Goal: Task Accomplishment & Management: Manage account settings

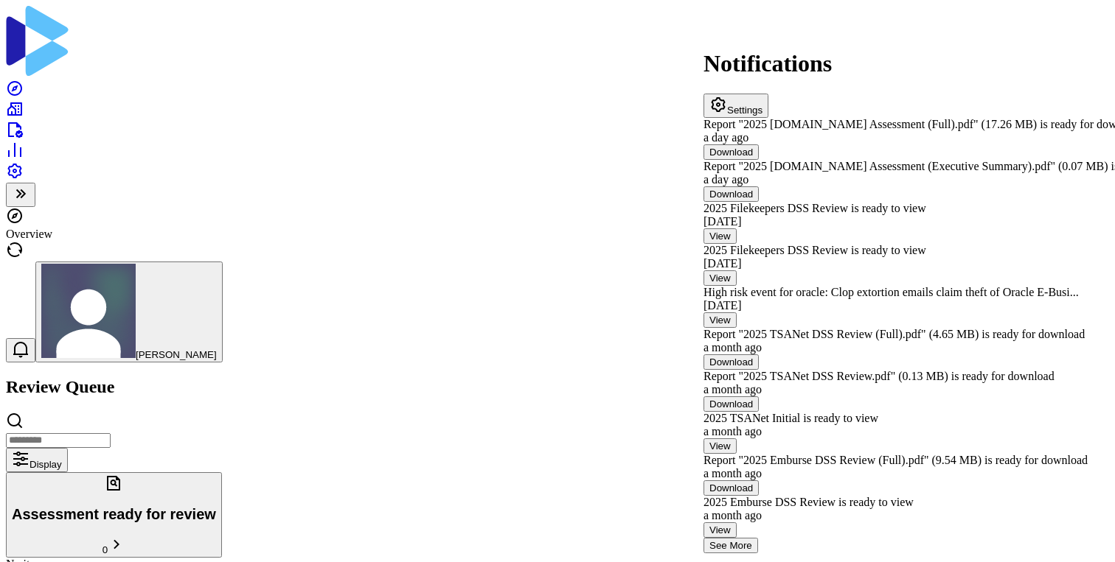
click at [24, 80] on icon at bounding box center [15, 89] width 18 height 18
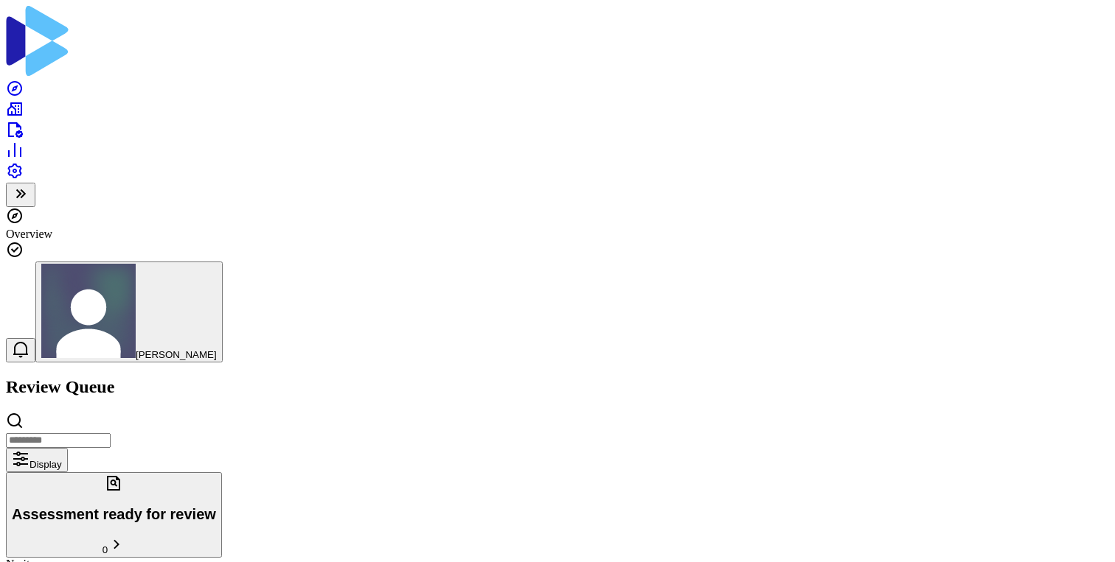
click at [18, 100] on icon at bounding box center [15, 109] width 18 height 18
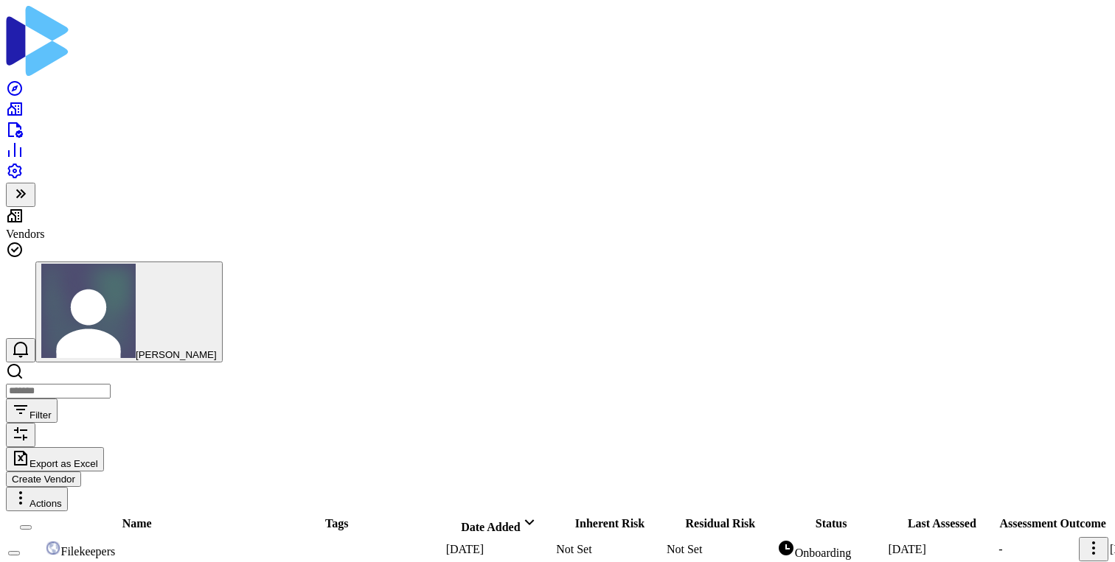
click at [24, 128] on link at bounding box center [15, 134] width 18 height 13
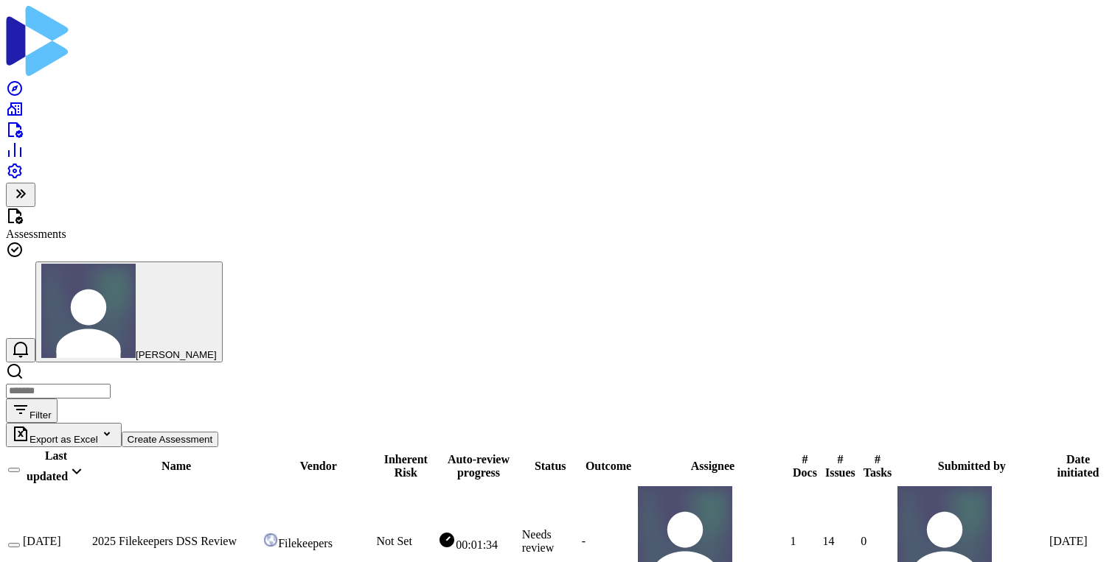
click at [111, 384] on input "search" at bounding box center [58, 391] width 105 height 15
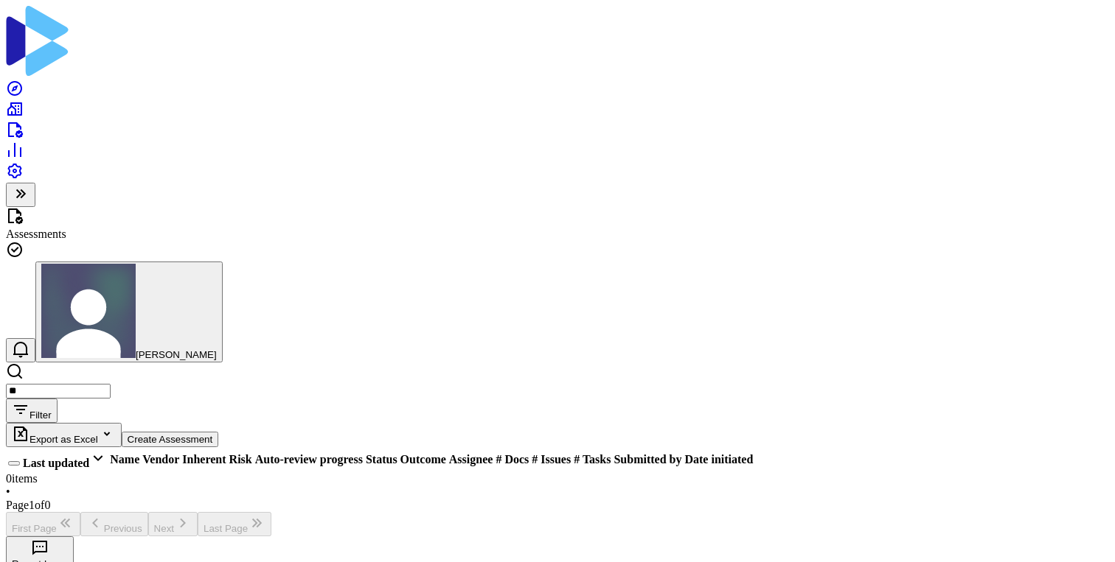
type input "*"
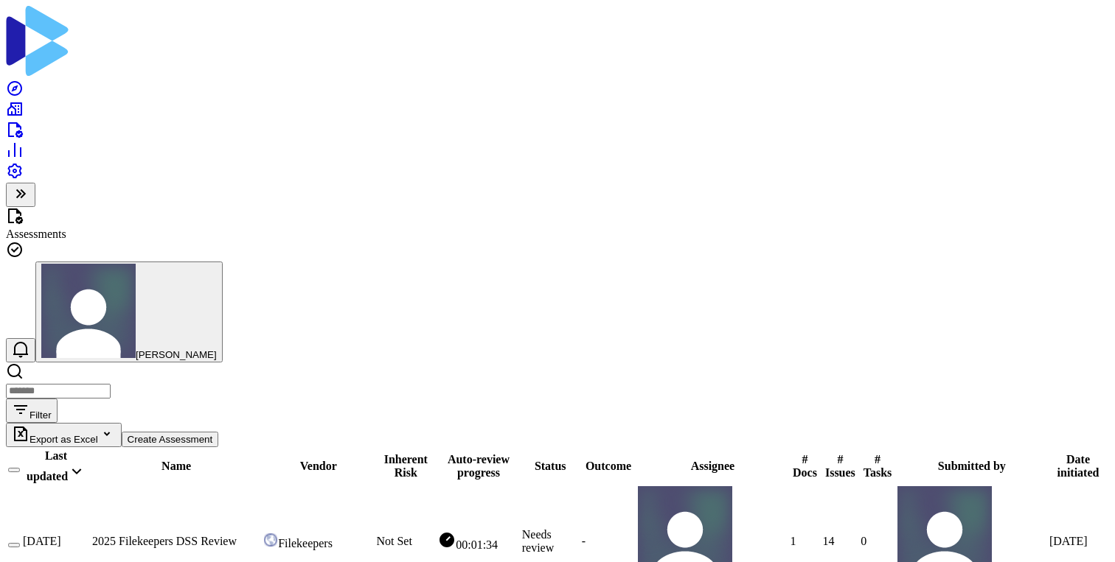
click at [92, 535] on link at bounding box center [92, 541] width 0 height 13
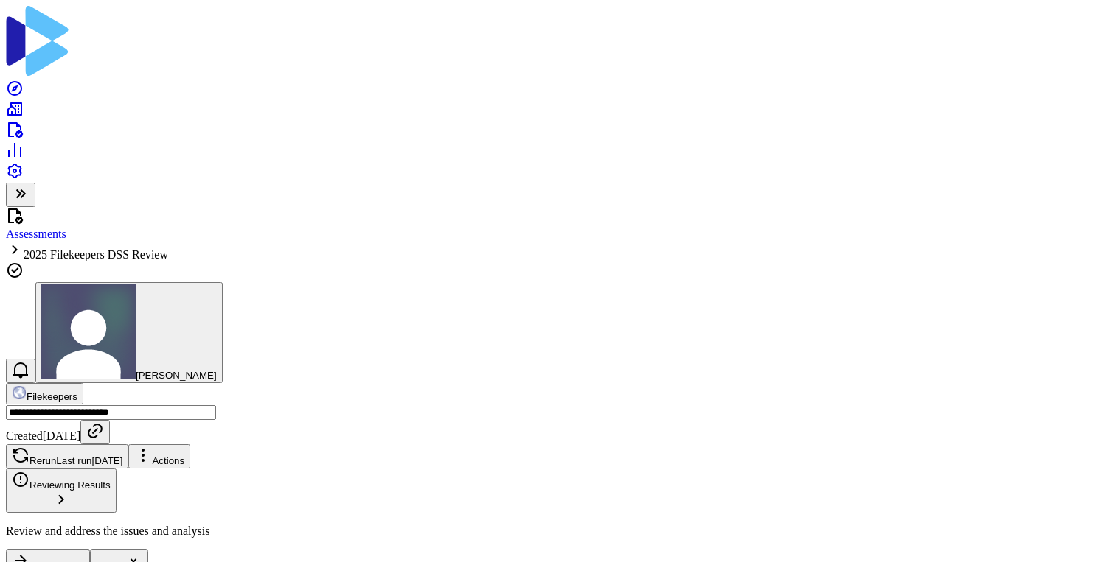
click at [20, 124] on icon at bounding box center [15, 130] width 18 height 18
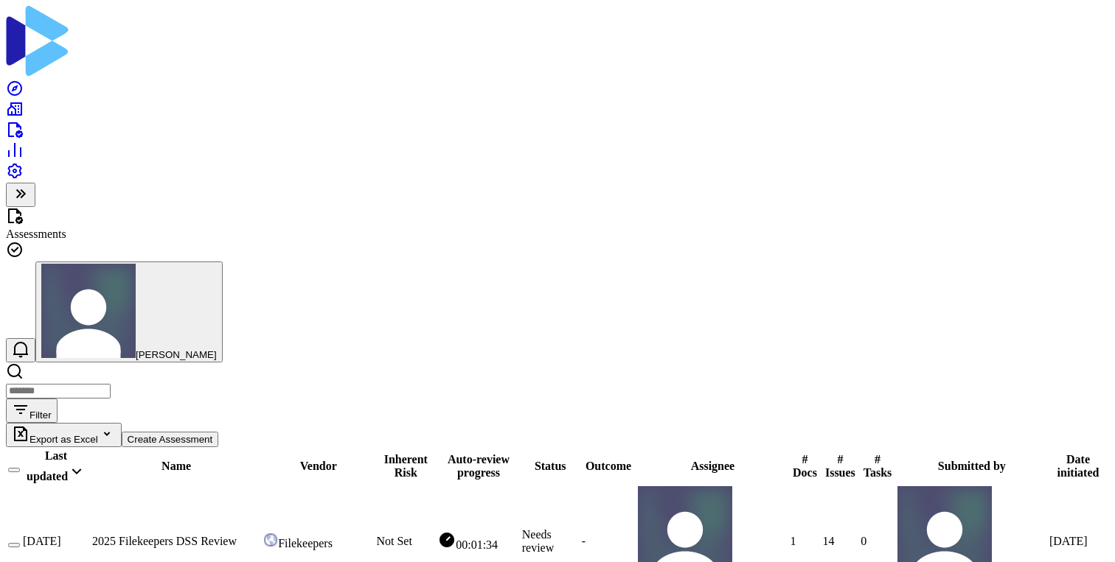
click at [20, 543] on button "button" at bounding box center [14, 545] width 12 height 4
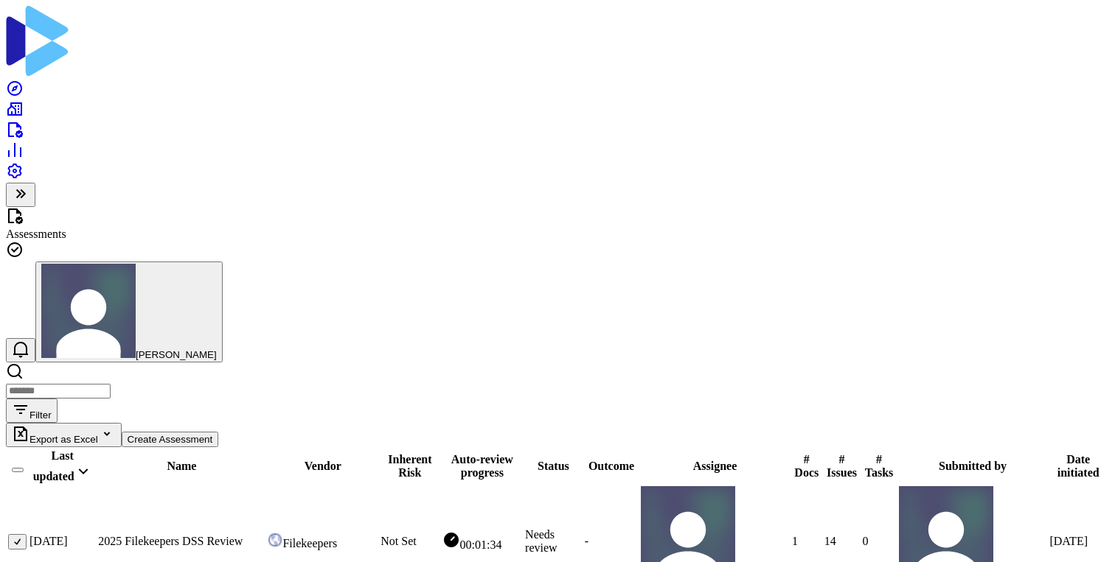
click at [649, 470] on span "Reject" at bounding box center [634, 464] width 30 height 13
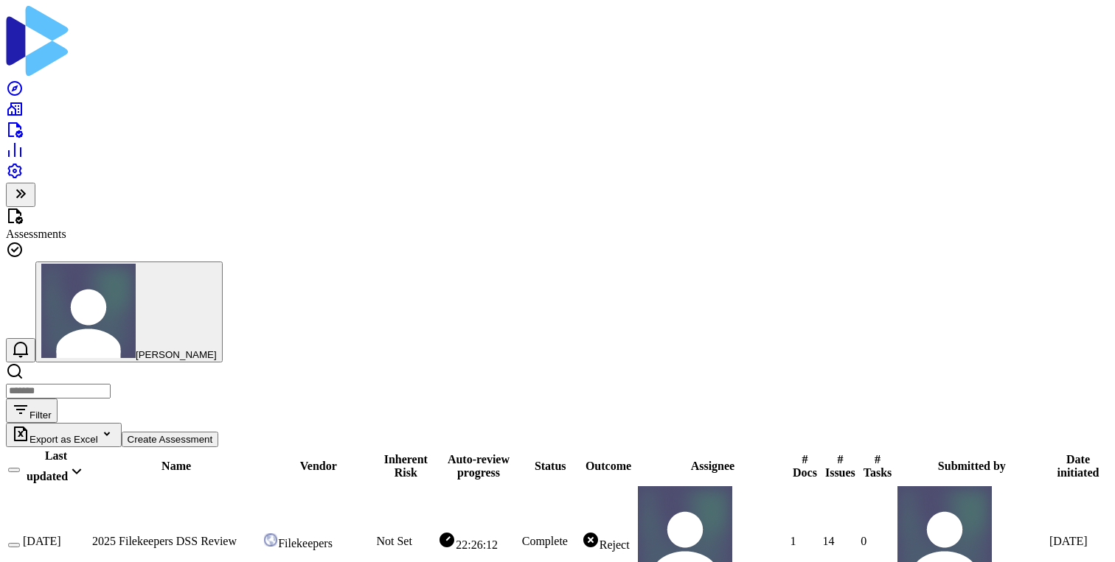
click at [464, 363] on div "Filter Export as Excel Create Assessment" at bounding box center [557, 405] width 1103 height 85
click at [18, 121] on icon at bounding box center [15, 130] width 18 height 18
click at [24, 100] on icon at bounding box center [15, 109] width 18 height 18
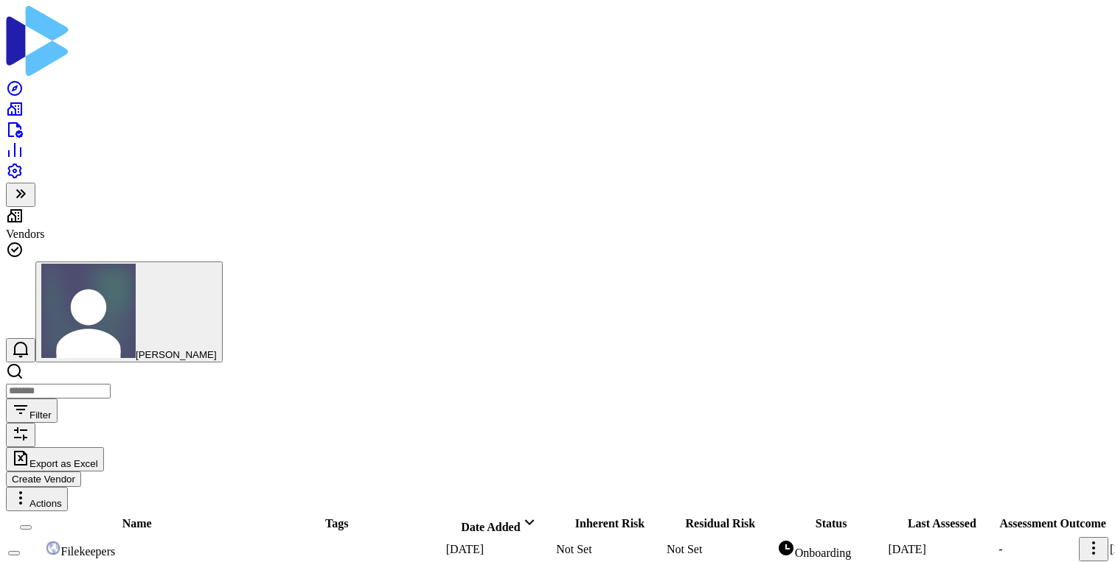
click at [81, 472] on button "Create Vendor" at bounding box center [43, 479] width 75 height 15
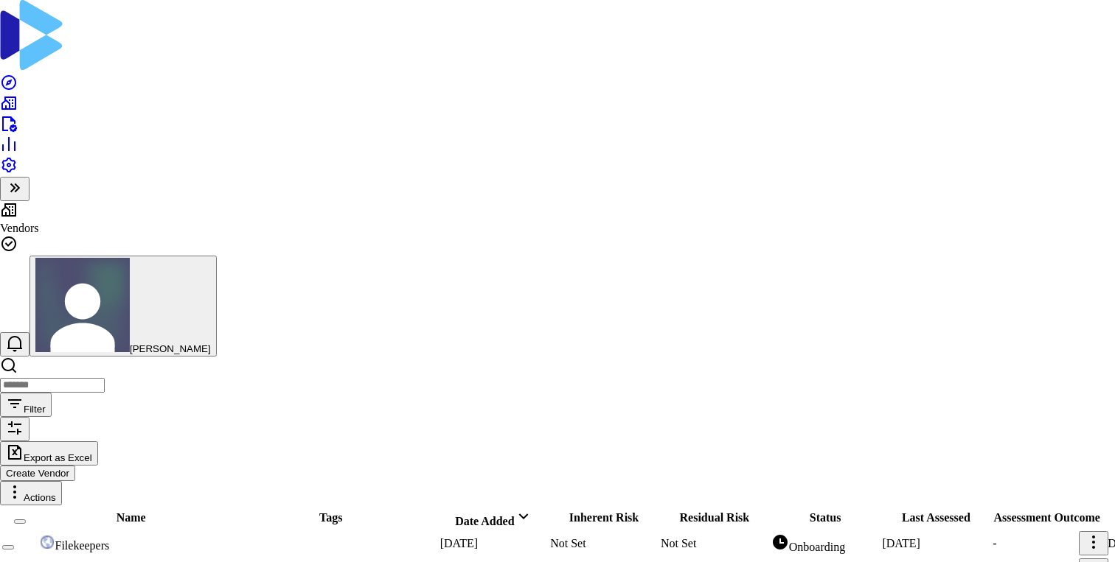
type input "******"
drag, startPoint x: 337, startPoint y: 178, endPoint x: 250, endPoint y: 184, distance: 87.2
type input "******"
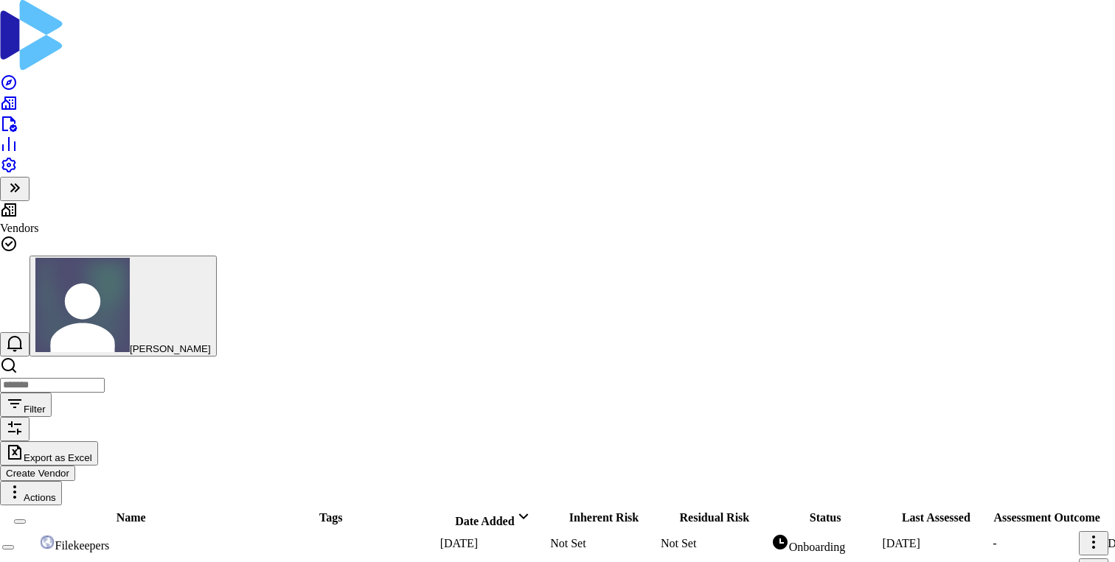
type input "**********"
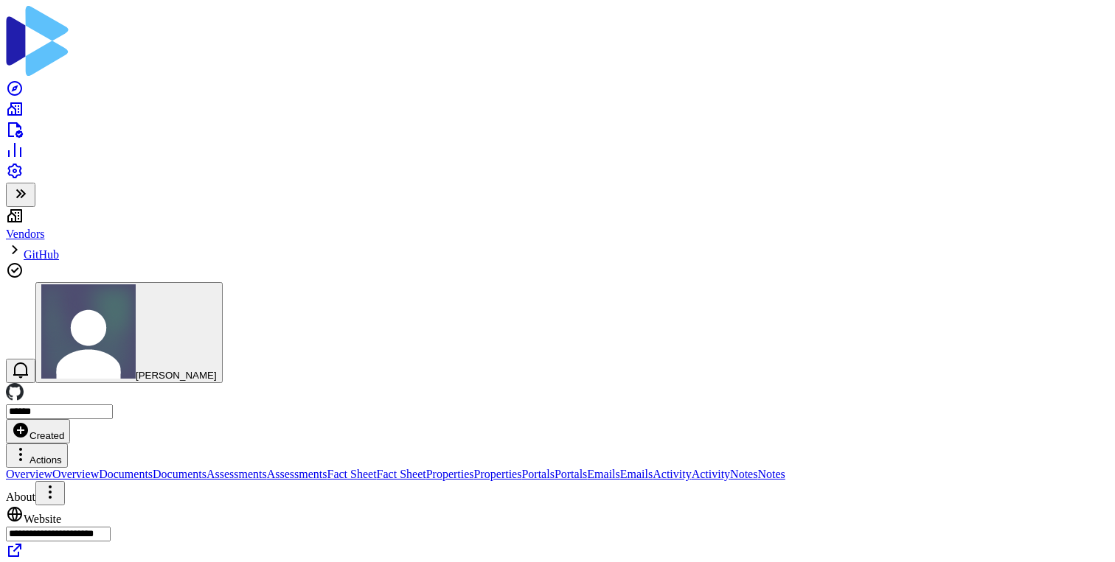
click at [153, 468] on span "Documents" at bounding box center [126, 474] width 54 height 13
type textarea "*"
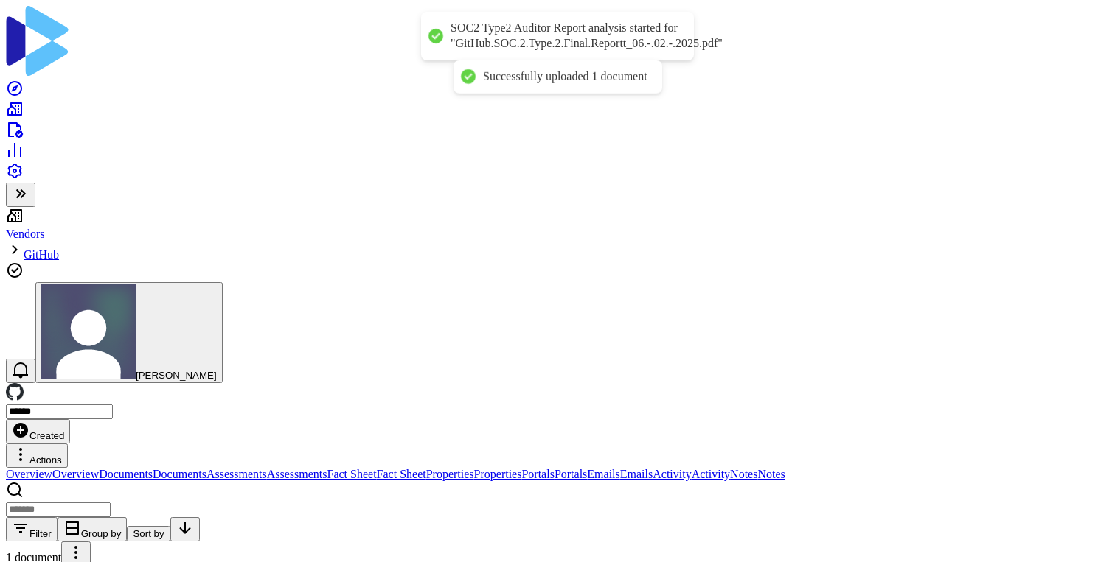
click at [23, 122] on icon at bounding box center [15, 129] width 15 height 15
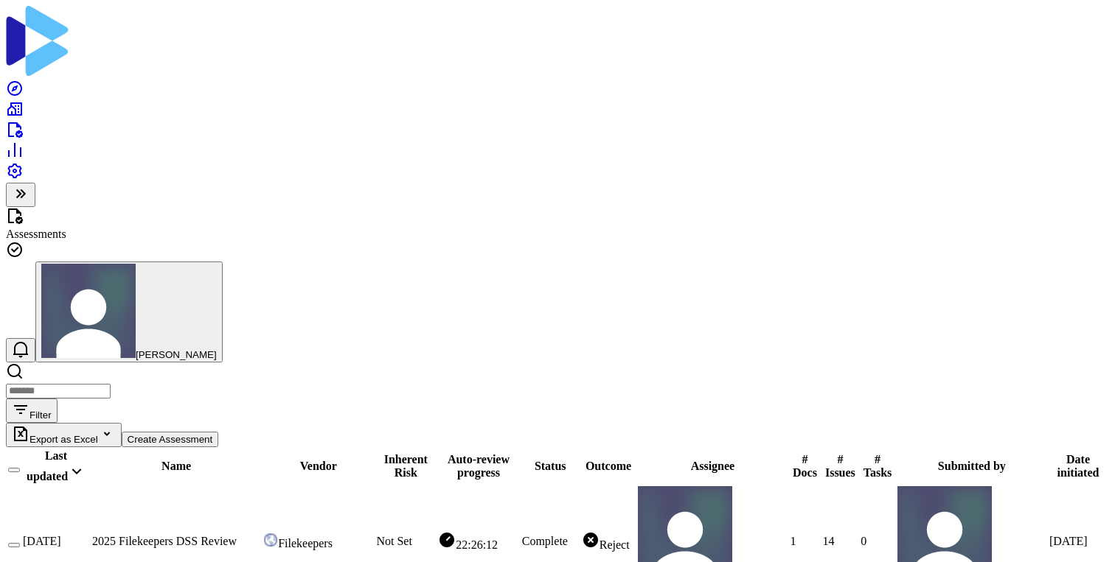
click at [219, 432] on button "Create Assessment" at bounding box center [170, 439] width 97 height 15
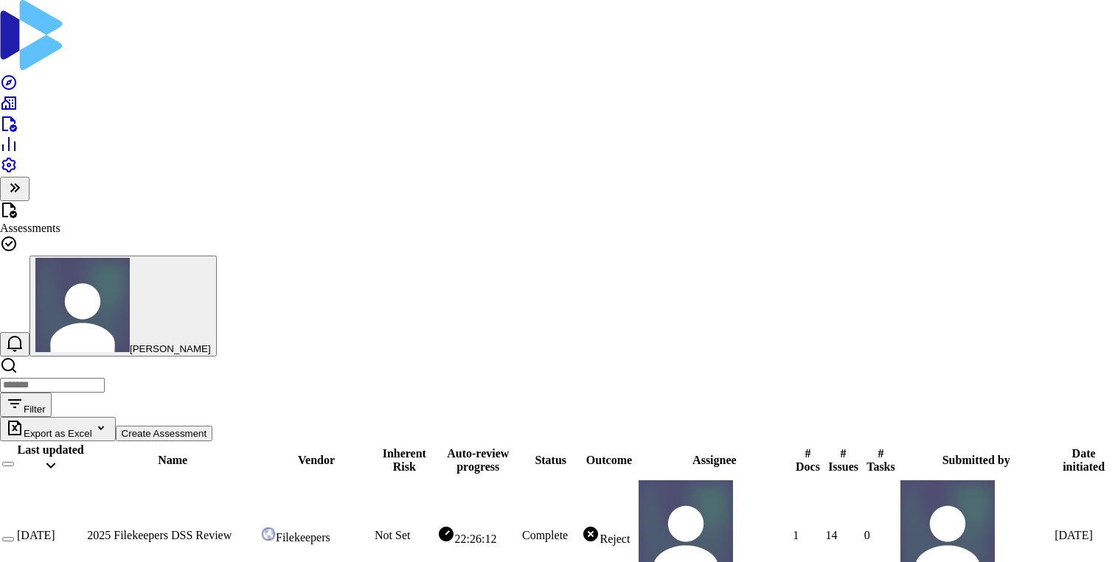
type input "****"
type input "**********"
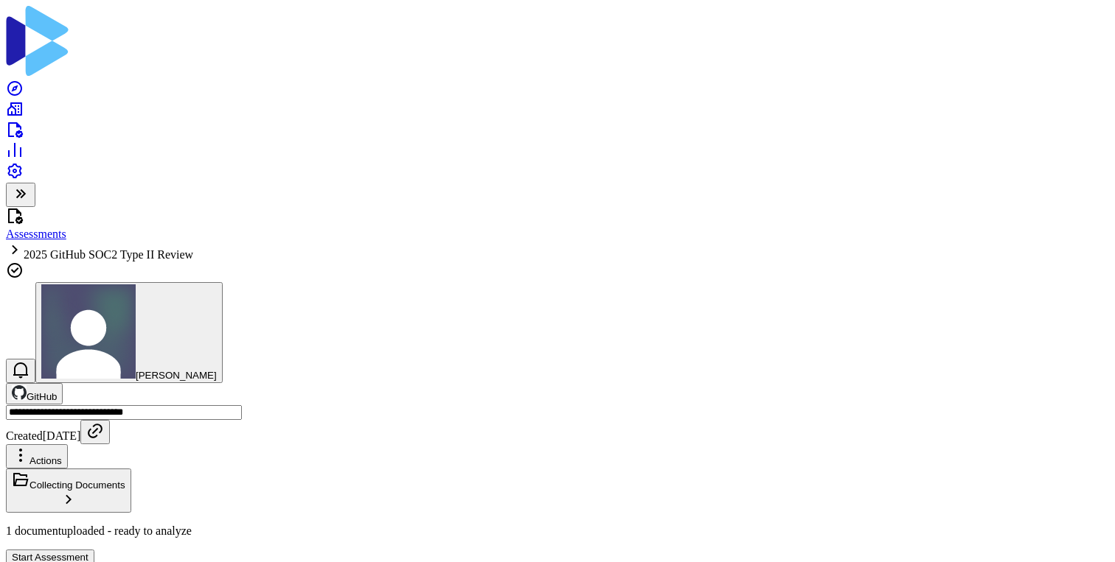
click at [94, 550] on button "Start Assessment" at bounding box center [50, 557] width 88 height 15
click at [23, 122] on icon at bounding box center [15, 129] width 15 height 15
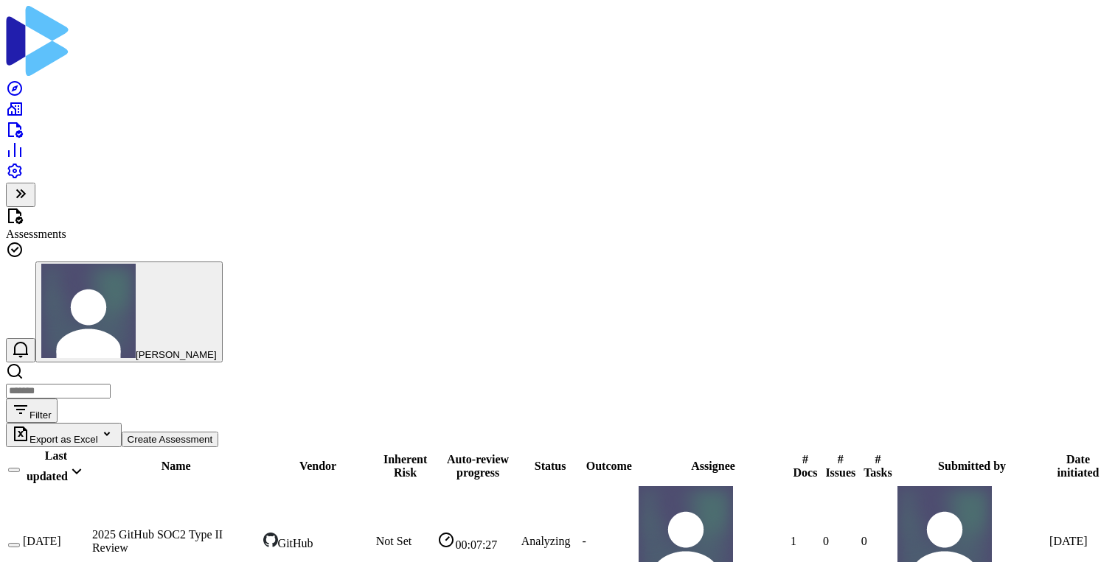
click at [376, 535] on link at bounding box center [376, 541] width 0 height 13
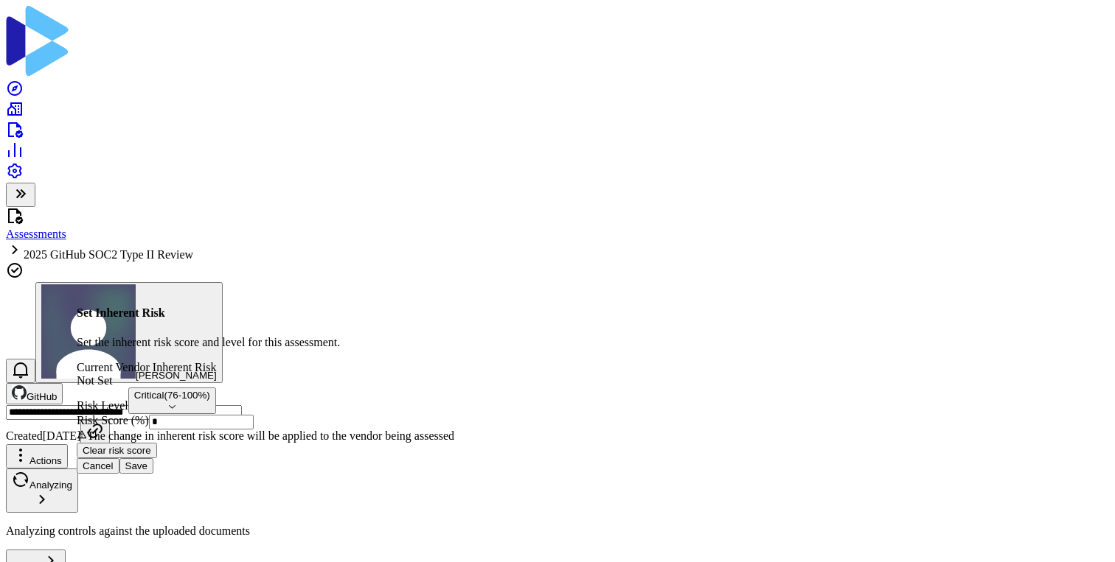
scroll to position [27, 0]
click at [153, 474] on button "Save" at bounding box center [136, 465] width 34 height 15
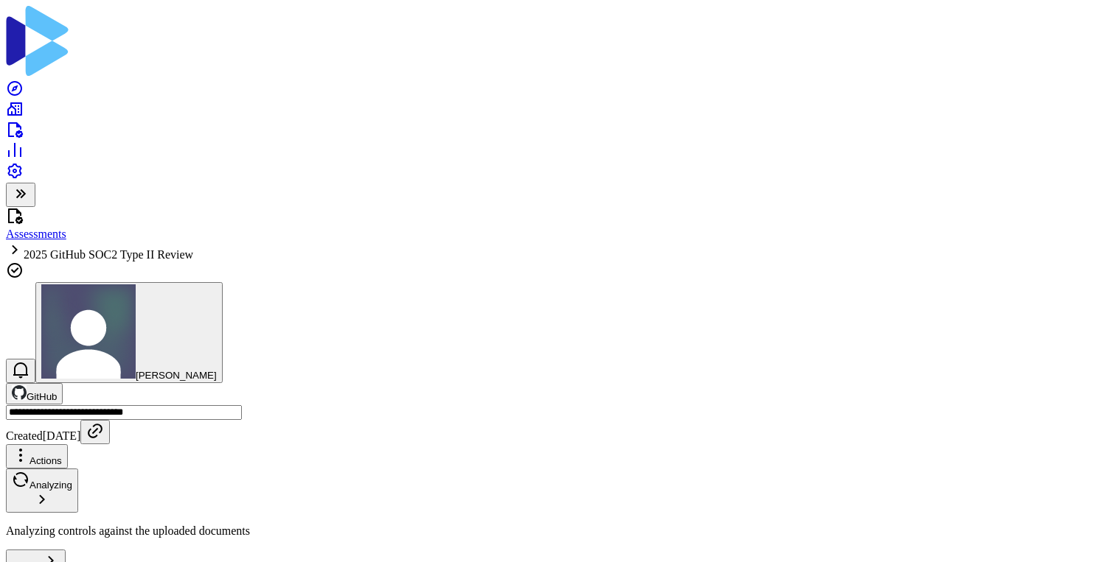
click at [18, 121] on icon at bounding box center [15, 130] width 18 height 18
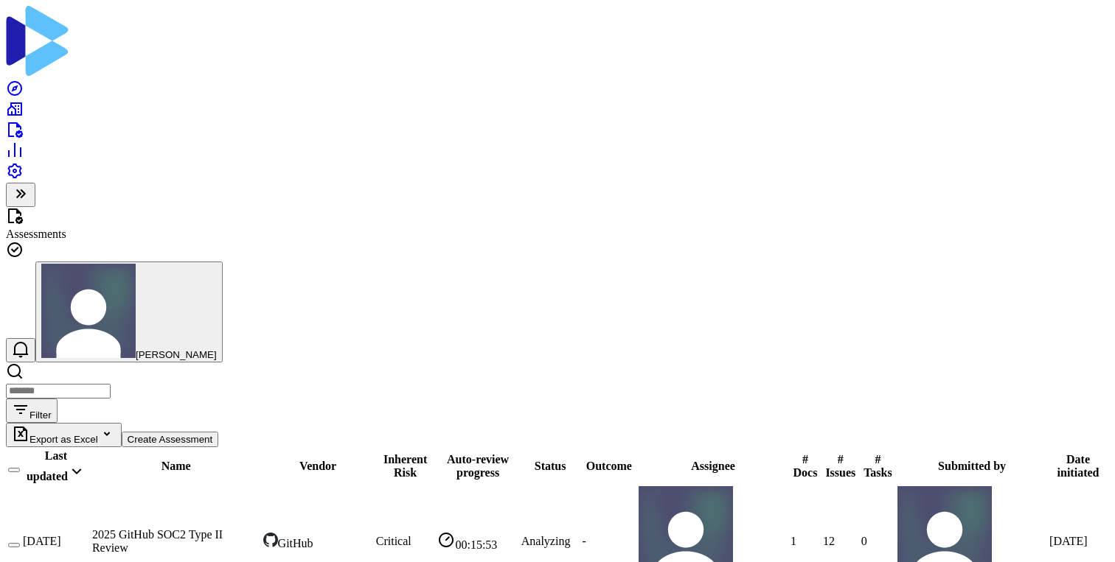
click at [466, 363] on div "Filter Export as Excel Create Assessment" at bounding box center [557, 405] width 1103 height 85
click at [92, 529] on link at bounding box center [92, 535] width 0 height 13
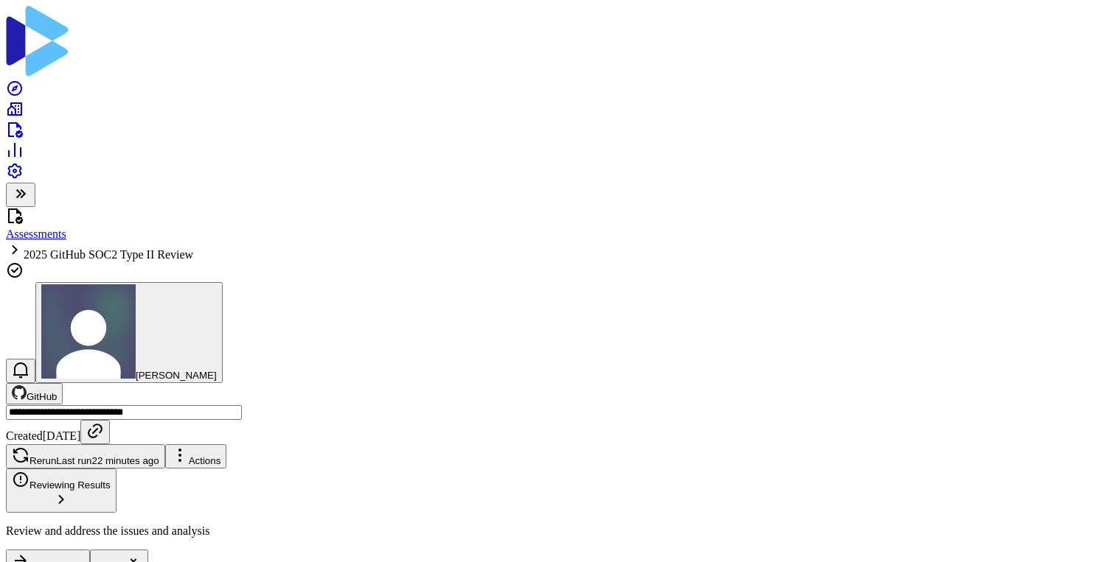
scroll to position [19, 0]
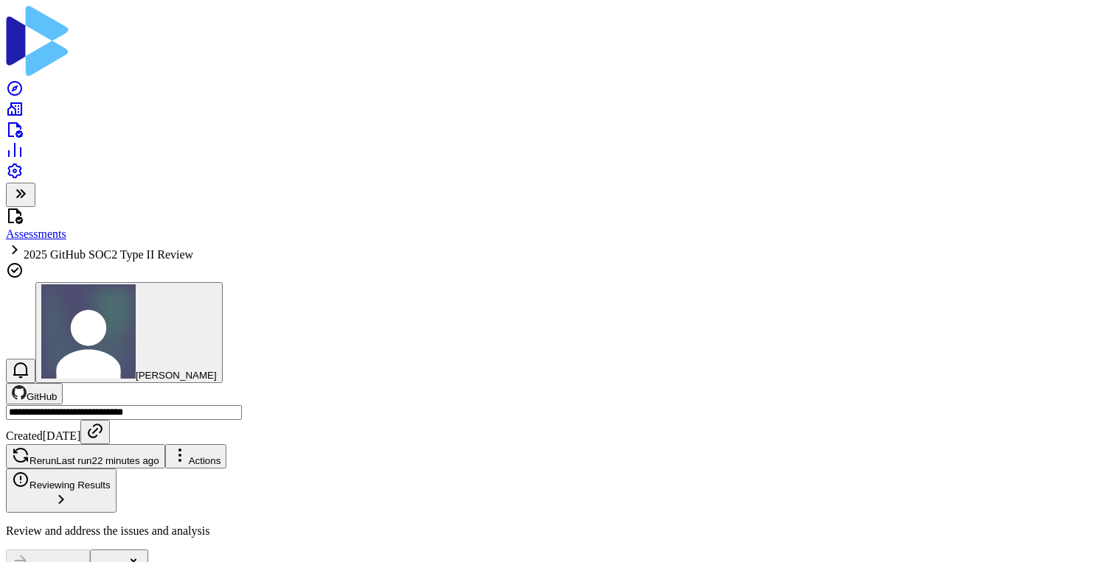
scroll to position [899, 0]
click at [70, 491] on icon "button" at bounding box center [61, 500] width 18 height 18
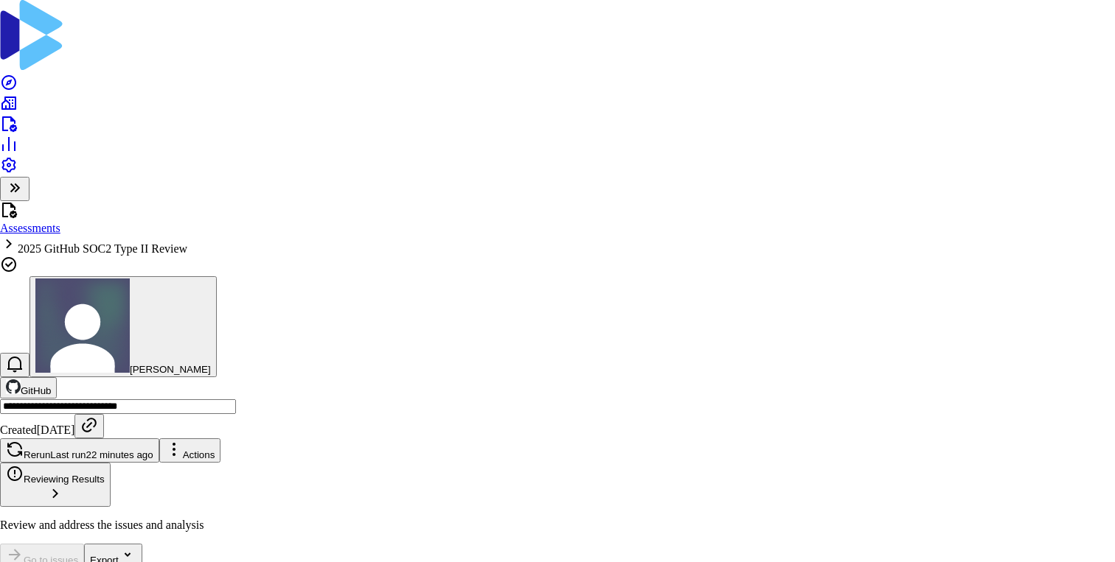
type textarea "*"
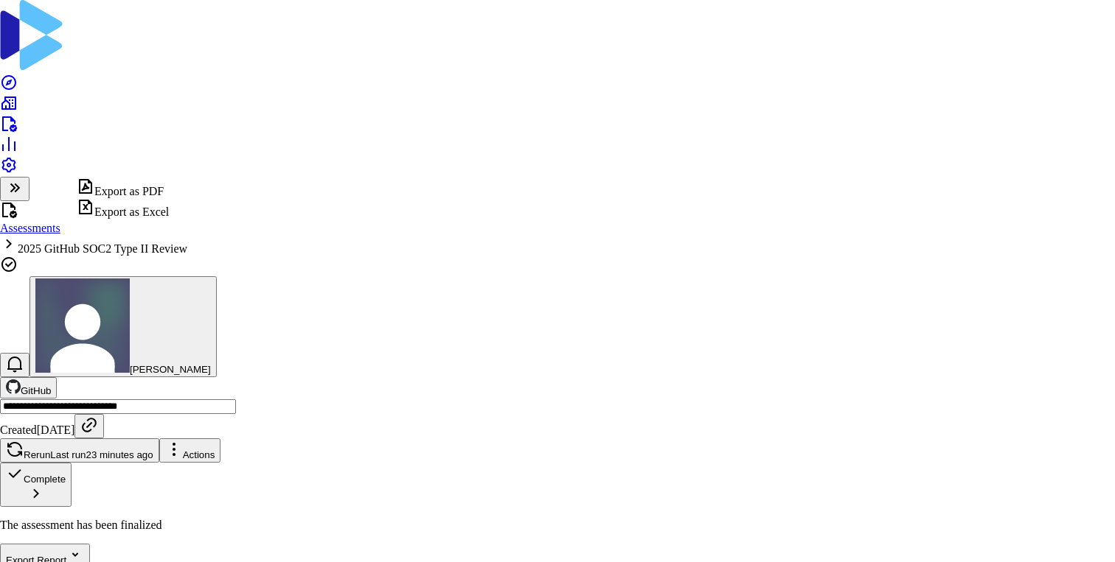
click at [150, 195] on div "Export as PDF" at bounding box center [123, 188] width 92 height 21
type input "**********"
